Goal: Task Accomplishment & Management: Manage account settings

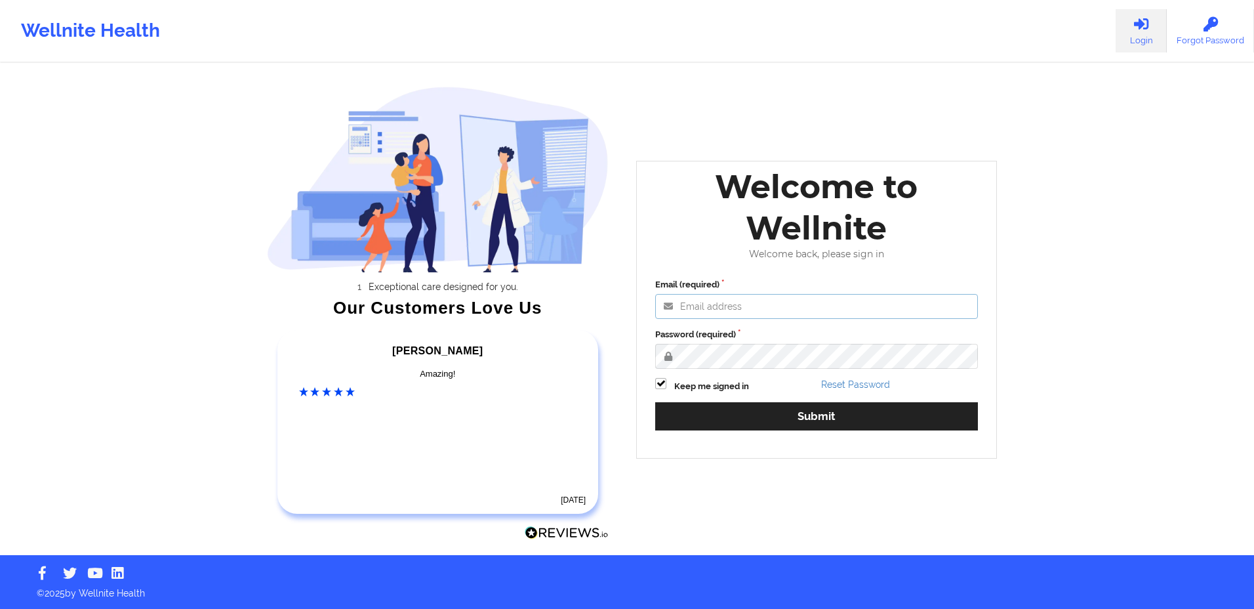
click at [689, 309] on input "Email (required)" at bounding box center [816, 306] width 323 height 25
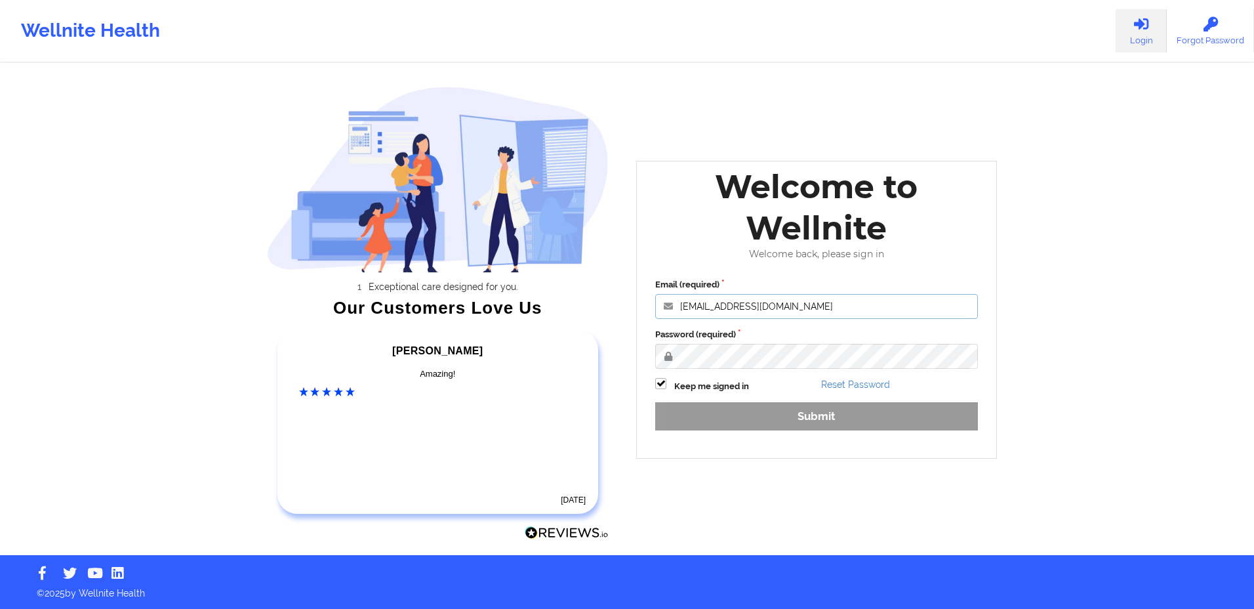
type input "[EMAIL_ADDRESS][DOMAIN_NAME]"
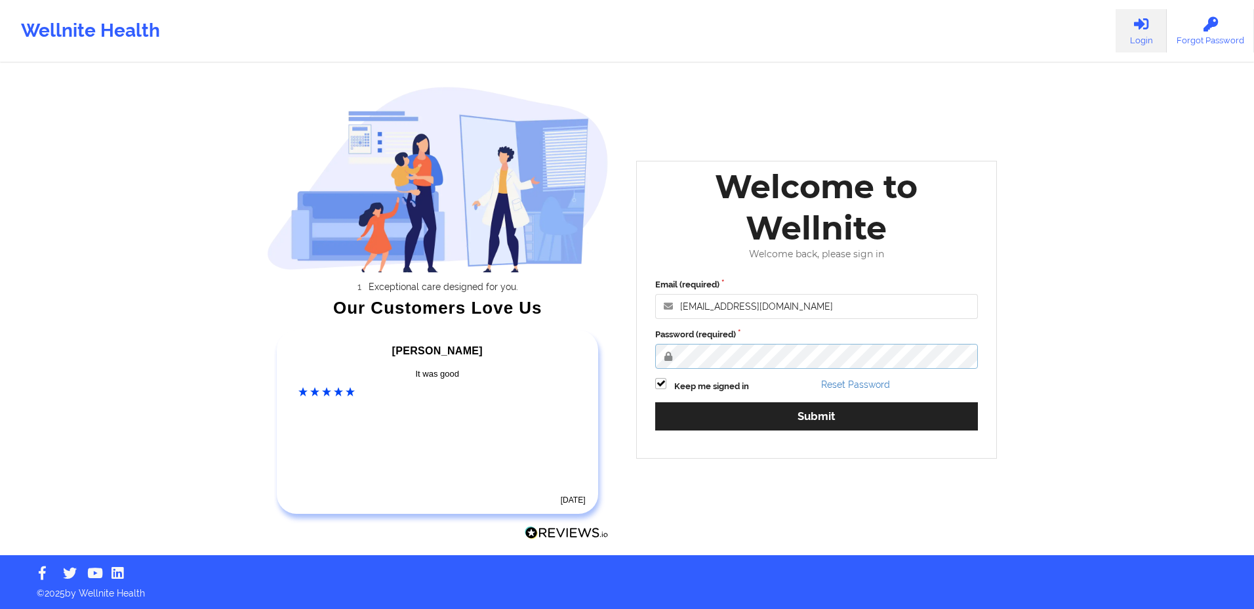
click at [655, 402] on button "Submit" at bounding box center [816, 416] width 323 height 28
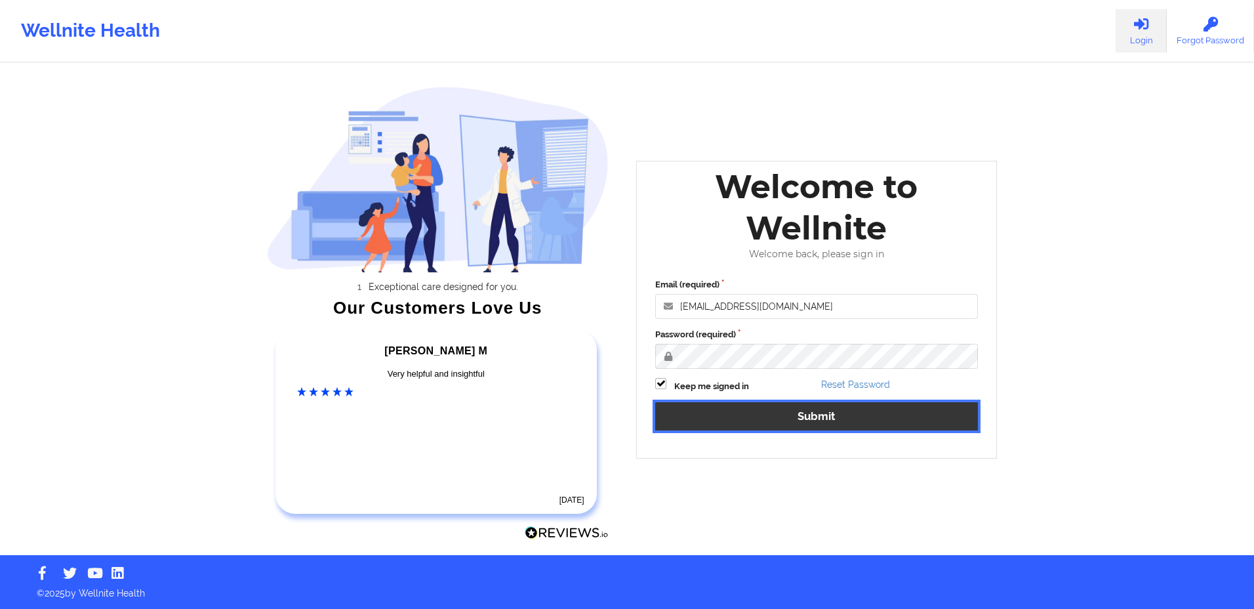
click at [902, 412] on button "Submit" at bounding box center [816, 416] width 323 height 28
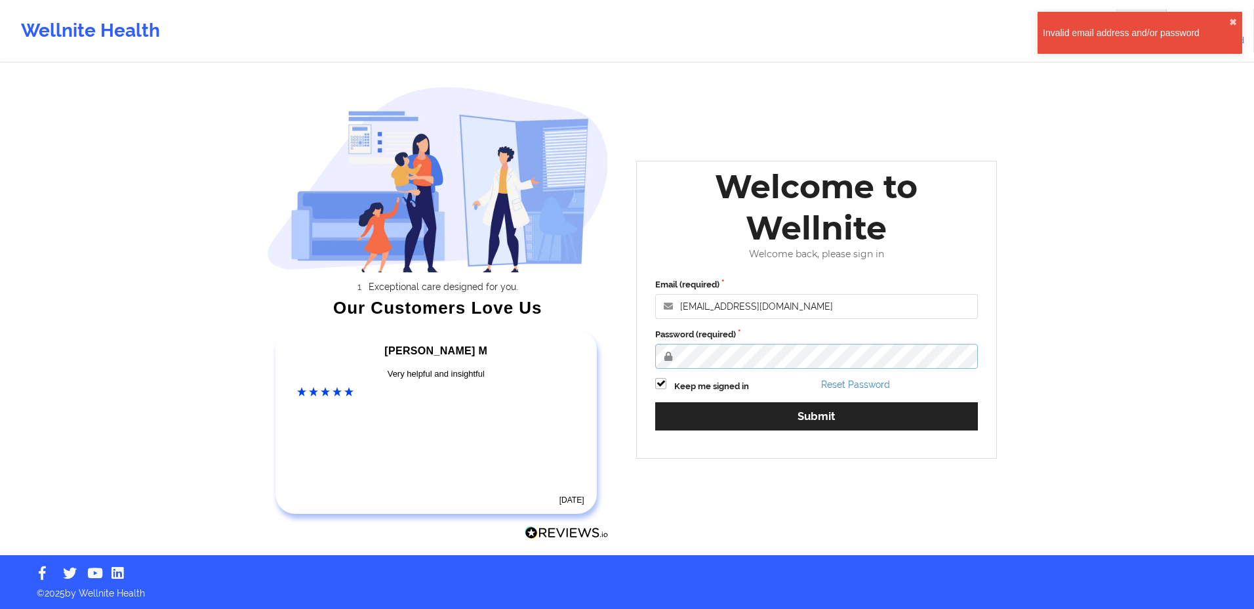
click at [406, 344] on div "Exceptional care designed for you. Our Customers Love Us [PERSON_NAME] C Amazin…" at bounding box center [627, 277] width 757 height 555
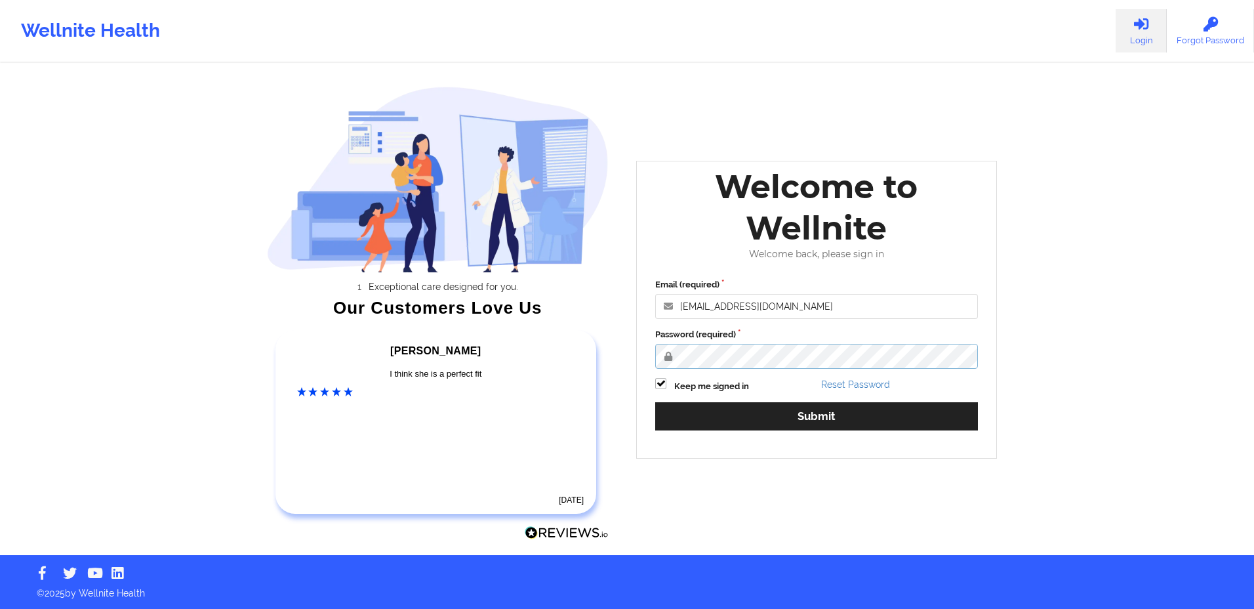
click at [655, 402] on button "Submit" at bounding box center [816, 416] width 323 height 28
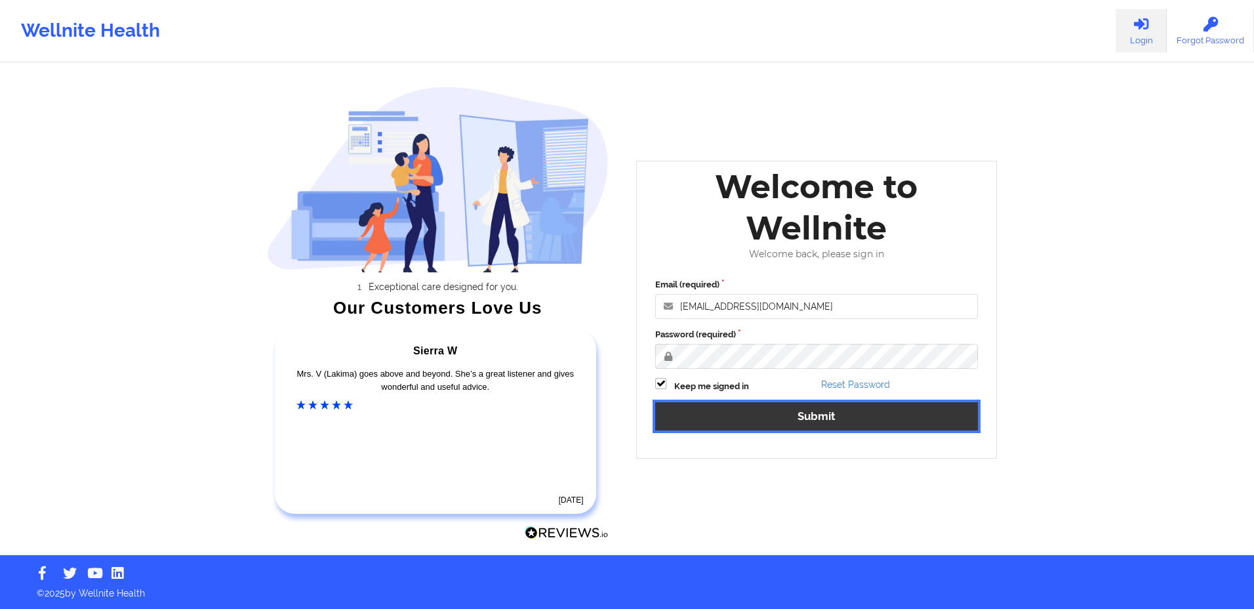
click at [846, 409] on button "Submit" at bounding box center [816, 416] width 323 height 28
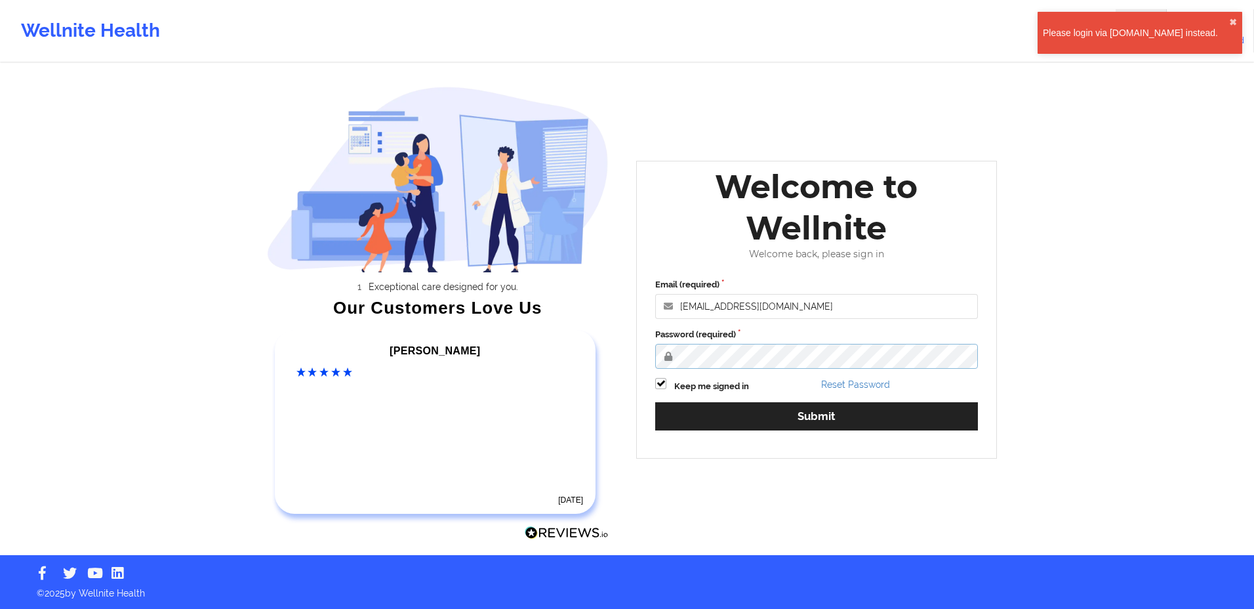
click at [336, 319] on div "Exceptional care designed for you. Our Customers Love Us [PERSON_NAME] C Amazin…" at bounding box center [627, 277] width 757 height 555
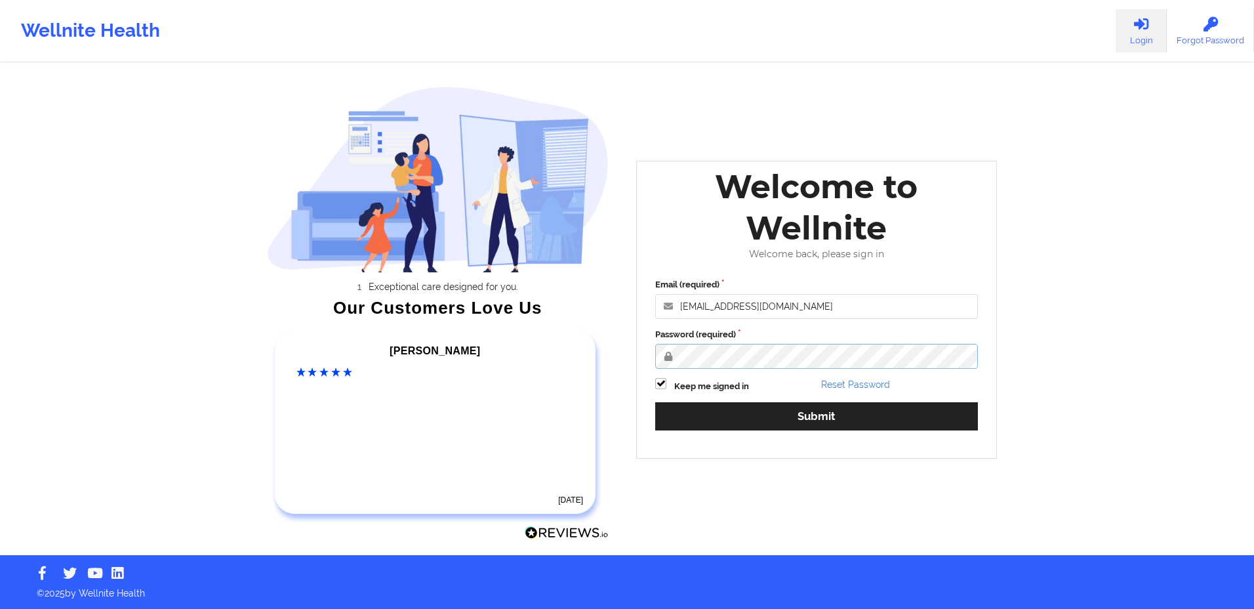
click at [655, 402] on button "Submit" at bounding box center [816, 416] width 323 height 28
click at [1202, 35] on link "Forgot Password" at bounding box center [1210, 30] width 87 height 43
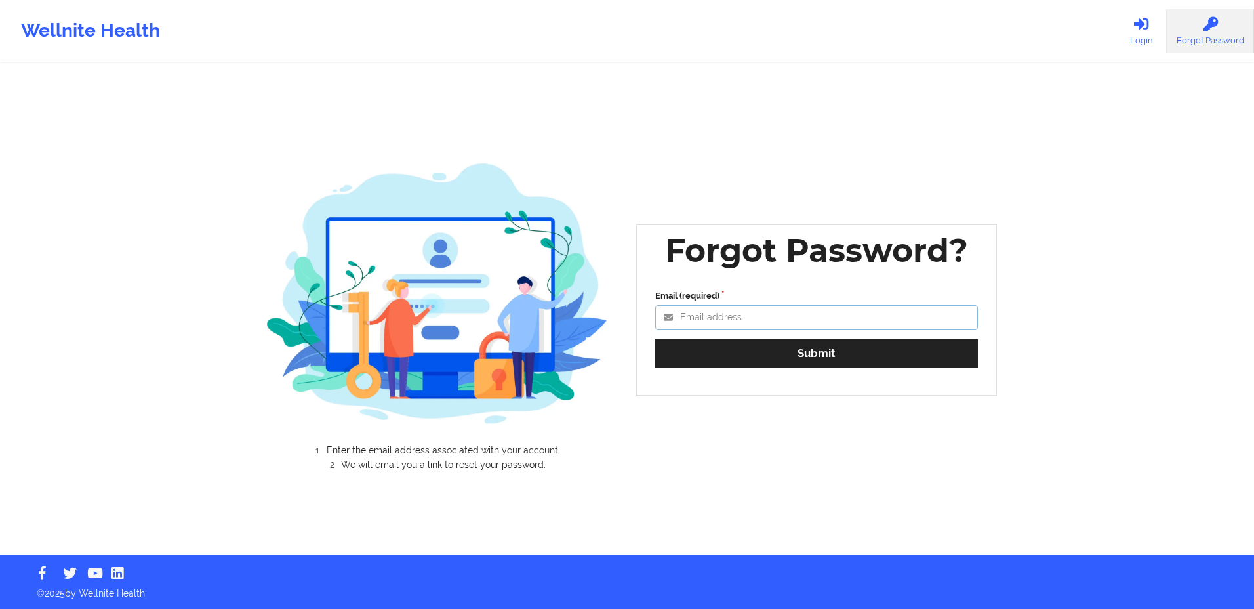
click at [776, 310] on input "Email (required)" at bounding box center [816, 317] width 323 height 25
click at [655, 339] on button "Submit" at bounding box center [816, 353] width 323 height 28
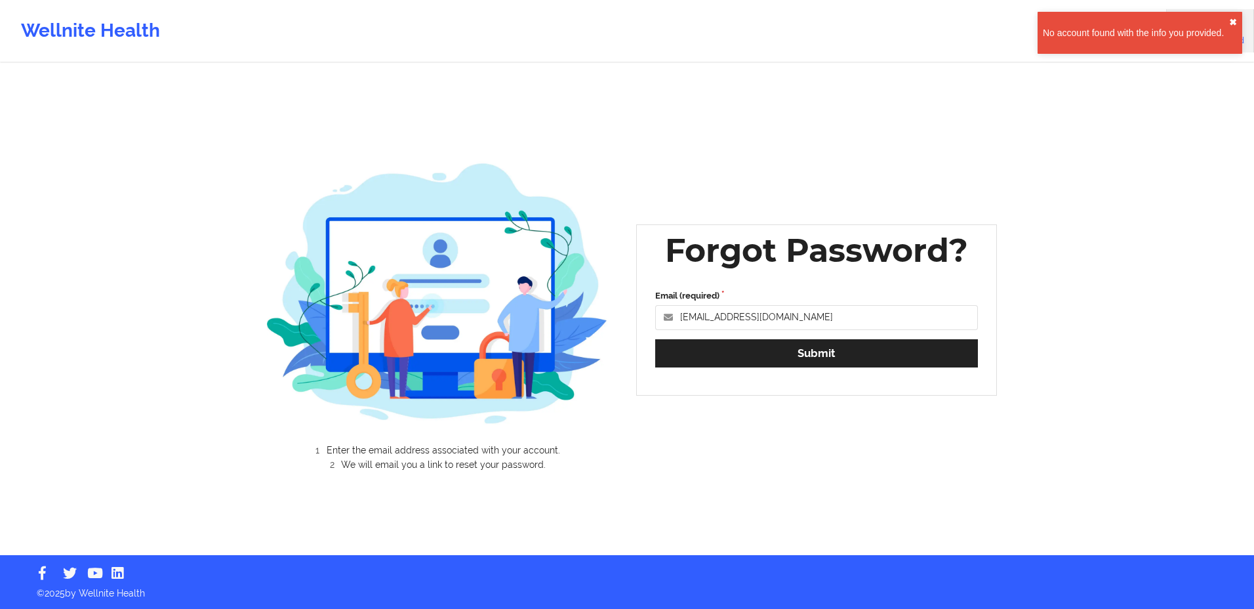
click at [1231, 20] on button "✖︎" at bounding box center [1233, 22] width 8 height 10
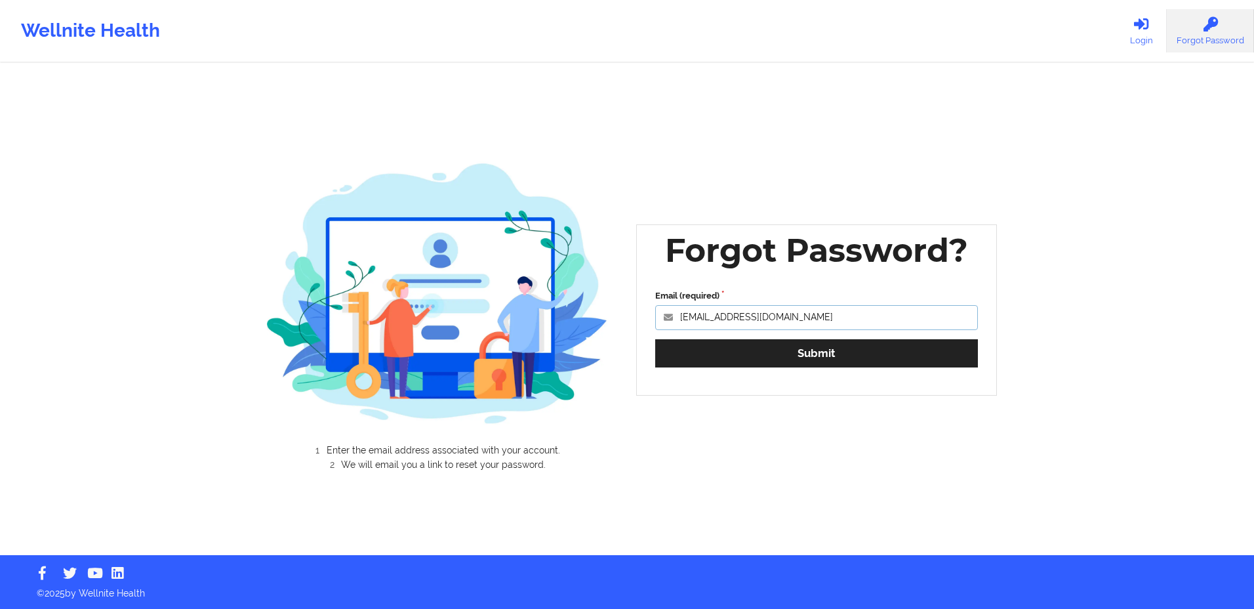
drag, startPoint x: 800, startPoint y: 321, endPoint x: 498, endPoint y: 283, distance: 304.6
click at [498, 283] on div "Enter the email address associated with your account. We will email you a link …" at bounding box center [627, 277] width 757 height 555
type input "lilygabay@gmail.com"
click at [655, 339] on button "Submit" at bounding box center [816, 353] width 323 height 28
